Goal: Transaction & Acquisition: Purchase product/service

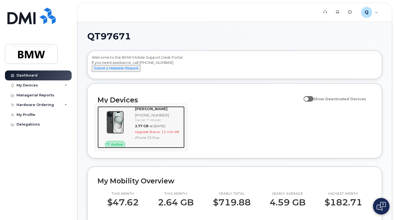
click at [165, 122] on div "Carrier: T-Mobile" at bounding box center [158, 120] width 47 height 5
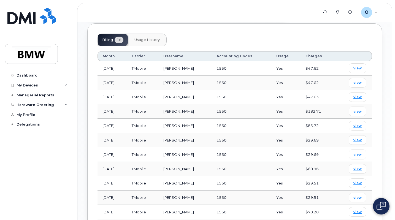
scroll to position [238, 0]
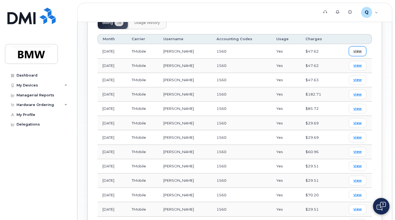
click at [357, 51] on span "view" at bounding box center [357, 51] width 8 height 5
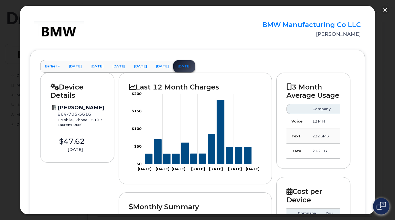
scroll to position [0, 0]
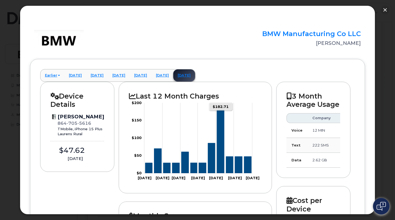
click at [220, 159] on icon "Series" at bounding box center [220, 141] width 7 height 64
click at [222, 107] on rect "Chart" at bounding box center [198, 138] width 108 height 70
click at [151, 75] on link "[DATE]" at bounding box center [141, 75] width 22 height 12
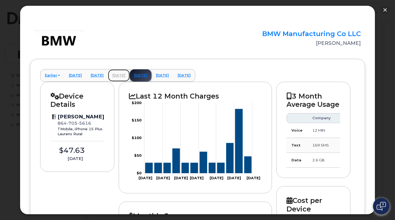
click at [130, 75] on link "[DATE]" at bounding box center [119, 75] width 22 height 12
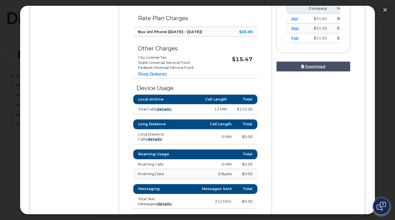
scroll to position [214, 0]
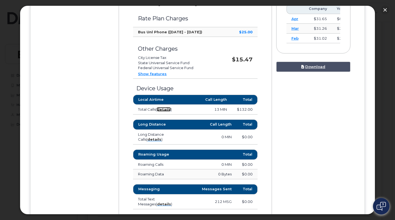
click at [165, 109] on strong "details" at bounding box center [164, 109] width 14 height 4
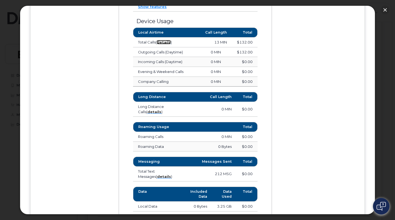
scroll to position [281, 0]
click at [164, 43] on strong "details" at bounding box center [164, 42] width 14 height 4
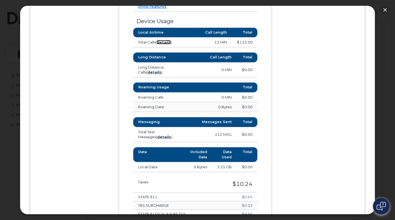
click at [164, 43] on strong "details" at bounding box center [164, 42] width 14 height 4
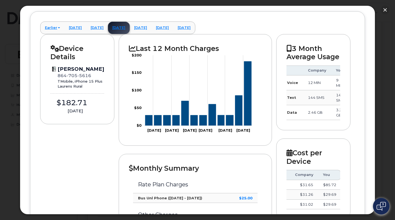
scroll to position [42, 0]
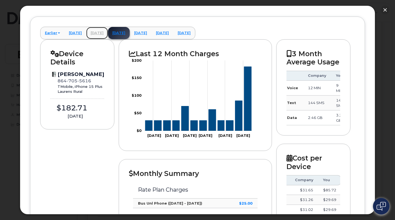
click at [108, 32] on link "[DATE]" at bounding box center [97, 33] width 22 height 12
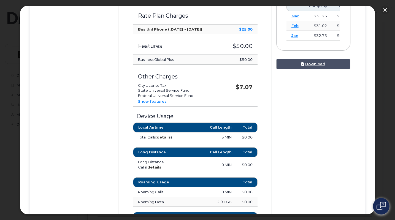
scroll to position [216, 0]
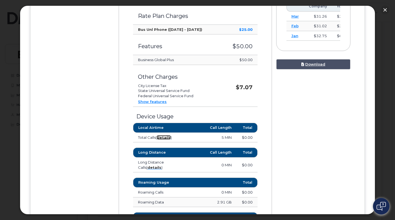
click at [165, 137] on strong "details" at bounding box center [164, 137] width 14 height 4
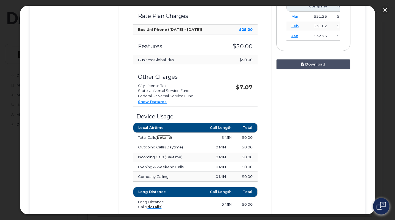
click at [165, 137] on strong "details" at bounding box center [164, 137] width 14 height 4
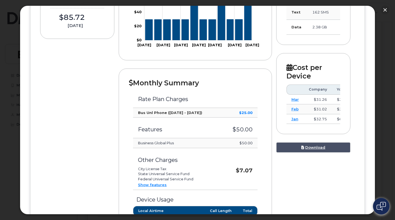
scroll to position [36, 0]
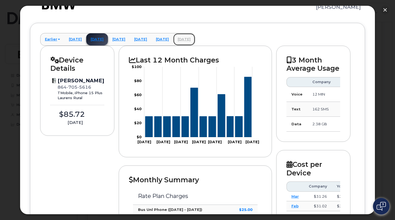
click at [195, 37] on link "[DATE]" at bounding box center [184, 39] width 22 height 12
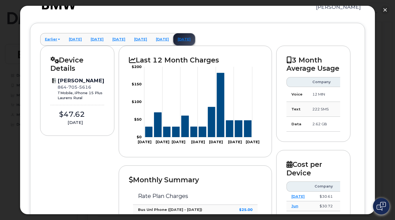
click at [246, 126] on icon "Series" at bounding box center [247, 129] width 7 height 17
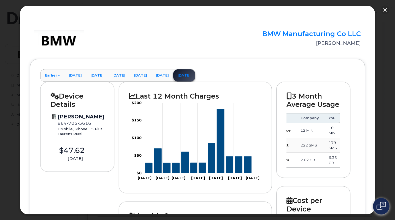
scroll to position [0, 12]
click at [173, 77] on link "[DATE]" at bounding box center [162, 75] width 22 height 12
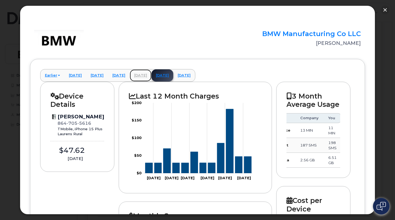
click at [151, 74] on link "[DATE]" at bounding box center [141, 75] width 22 height 12
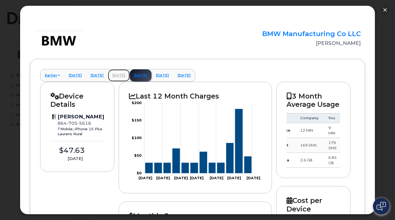
click at [130, 74] on link "[DATE]" at bounding box center [119, 75] width 22 height 12
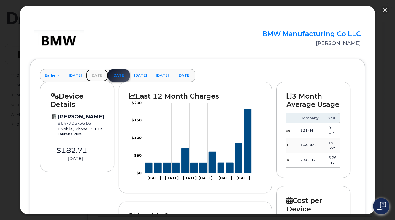
click at [108, 72] on link "[DATE]" at bounding box center [97, 75] width 22 height 12
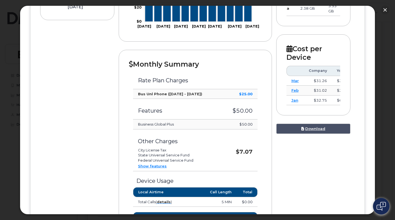
scroll to position [259, 0]
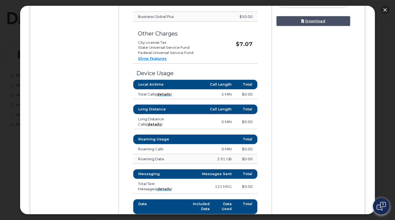
click at [385, 9] on button "button" at bounding box center [384, 10] width 9 height 9
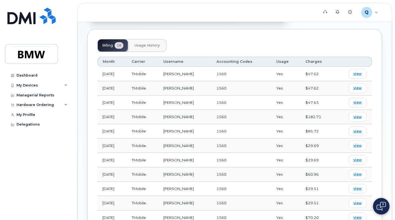
scroll to position [220, 0]
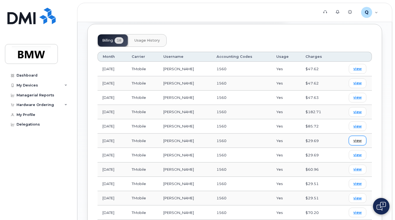
click at [357, 141] on span "view" at bounding box center [357, 140] width 8 height 5
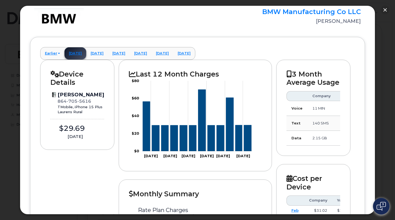
scroll to position [21, 0]
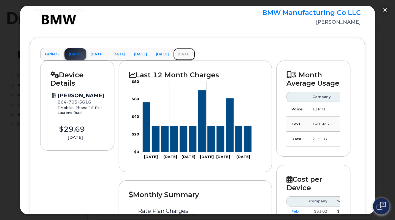
click at [195, 54] on link "[DATE]" at bounding box center [184, 54] width 22 height 12
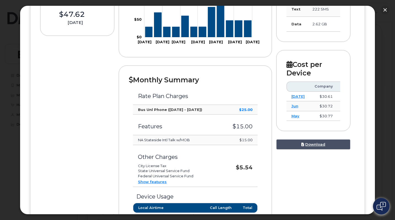
scroll to position [139, 0]
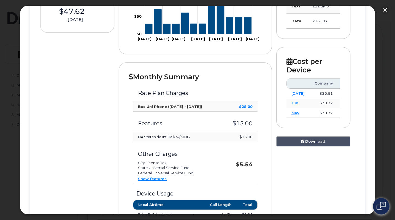
drag, startPoint x: 138, startPoint y: 137, endPoint x: 197, endPoint y: 135, distance: 59.5
click at [197, 135] on td "NA Stateside Intl Talk w/MOB" at bounding box center [177, 137] width 88 height 10
copy td "NA Stateside Intl Talk w/MOB"
click at [232, 85] on td "Rate Plan Charges" at bounding box center [195, 91] width 124 height 21
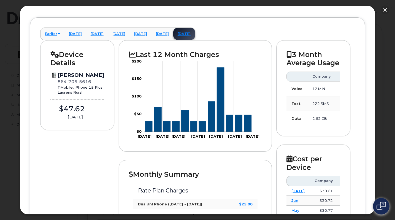
scroll to position [0, 0]
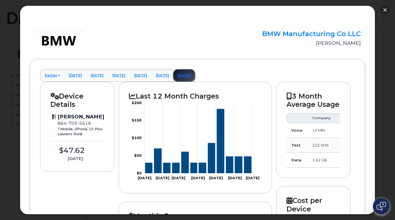
click at [384, 8] on button "button" at bounding box center [384, 10] width 9 height 9
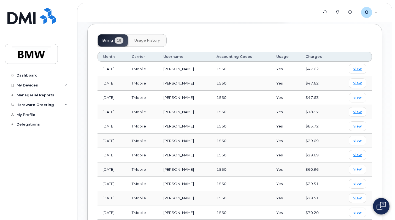
click at [150, 42] on span "Usage History" at bounding box center [146, 40] width 25 height 4
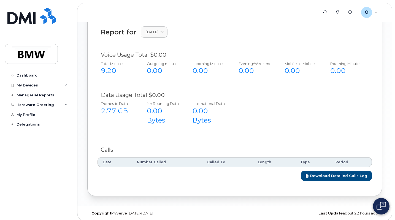
scroll to position [249, 0]
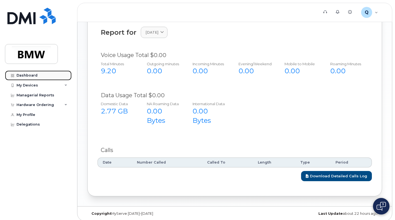
click at [34, 77] on link "Dashboard" at bounding box center [38, 75] width 67 height 10
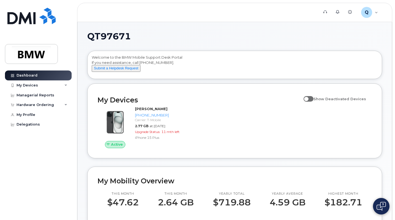
click at [312, 102] on span at bounding box center [308, 99] width 10 height 6
click at [308, 98] on input "Show Deactivated Devices" at bounding box center [305, 96] width 4 height 4
checkbox input "true"
click at [234, 116] on div "Active Lincoln Gomes 864-705-5616 Carrier: T-Mobile 2.77 GB at Aug 01, 2025 Upg…" at bounding box center [234, 127] width 281 height 48
click at [49, 105] on div "Hardware Ordering" at bounding box center [35, 105] width 37 height 4
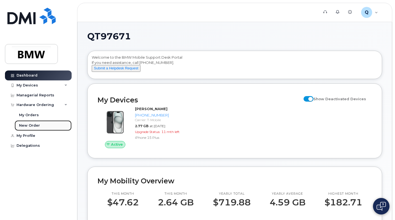
click at [34, 124] on div "New Order" at bounding box center [29, 125] width 21 height 5
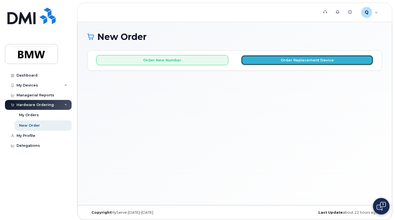
click at [269, 60] on button "Order Replacement Device" at bounding box center [307, 60] width 132 height 10
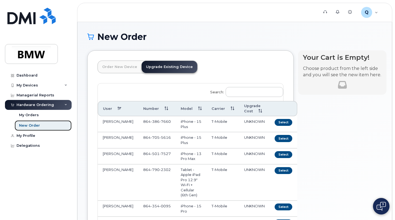
click at [32, 124] on div "New Order" at bounding box center [29, 125] width 21 height 5
click at [118, 69] on link "Order New Device" at bounding box center [120, 67] width 44 height 12
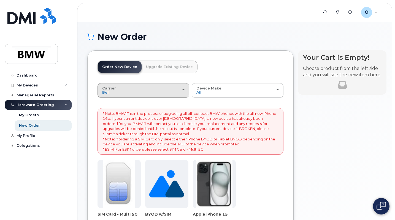
click at [160, 91] on div "Carrier Bell T-Mobile" at bounding box center [143, 90] width 82 height 9
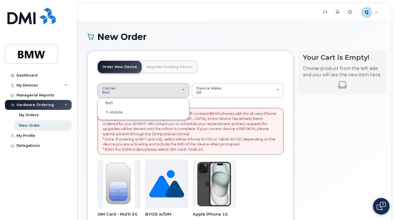
click at [112, 110] on label "T-Mobile" at bounding box center [111, 112] width 24 height 7
click at [0, 0] on input "T-Mobile" at bounding box center [0, 0] width 0 height 0
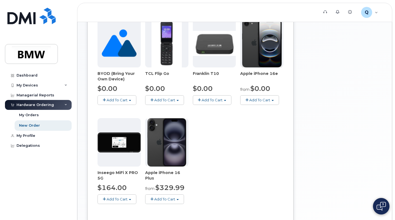
scroll to position [197, 0]
